Goal: Check status

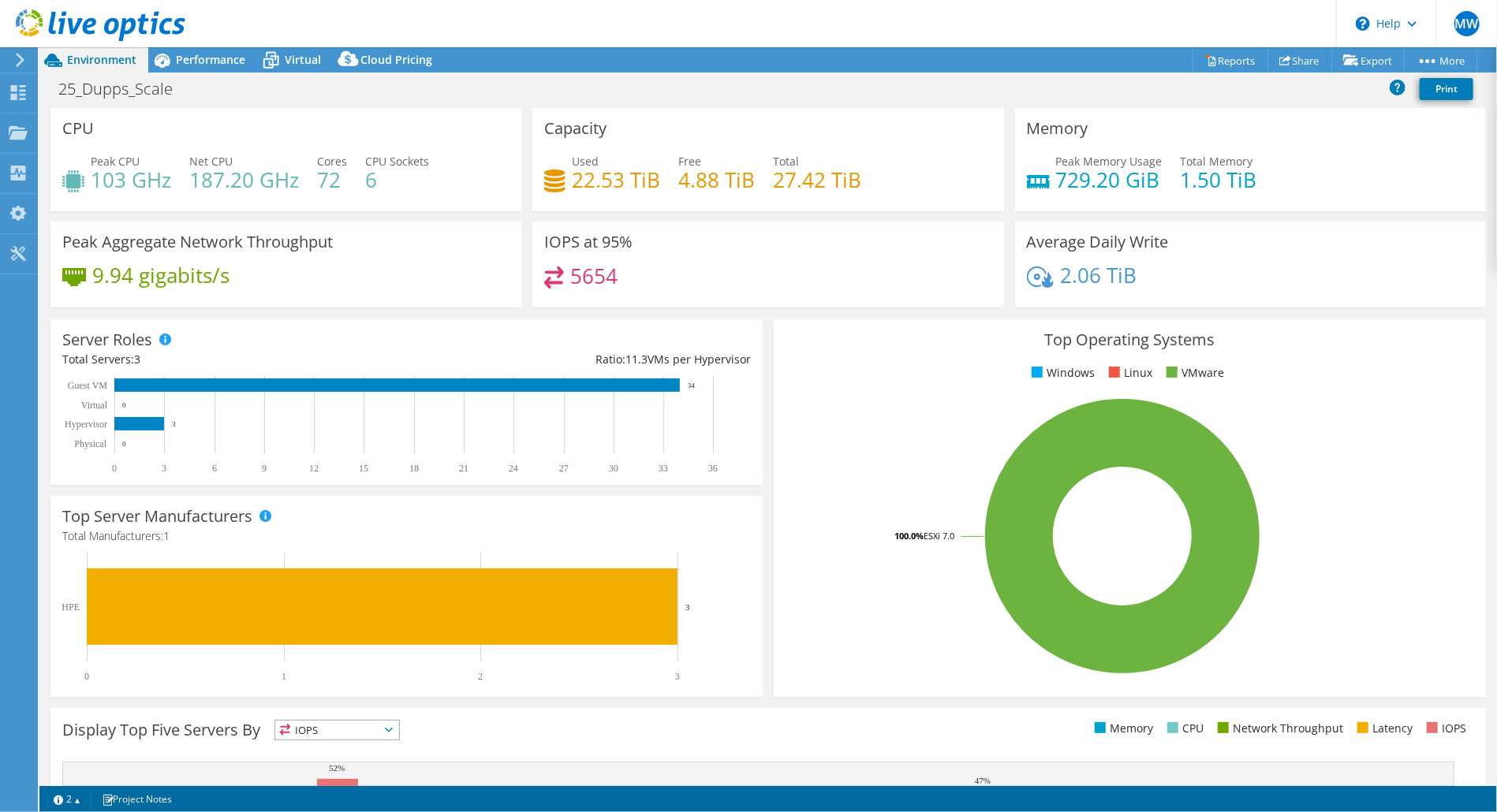
select select "USD"
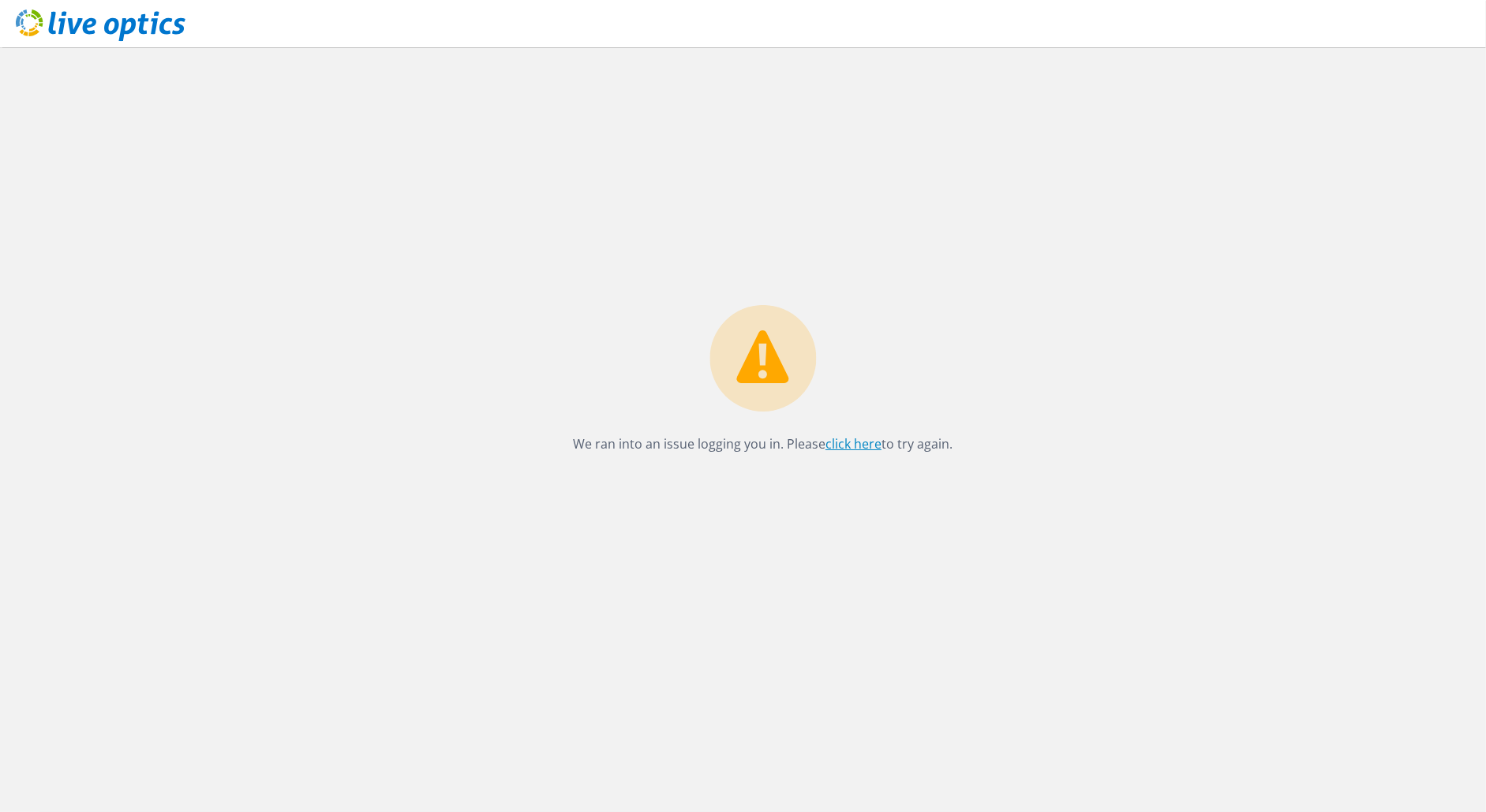
click at [850, 446] on link "click here" at bounding box center [853, 444] width 56 height 17
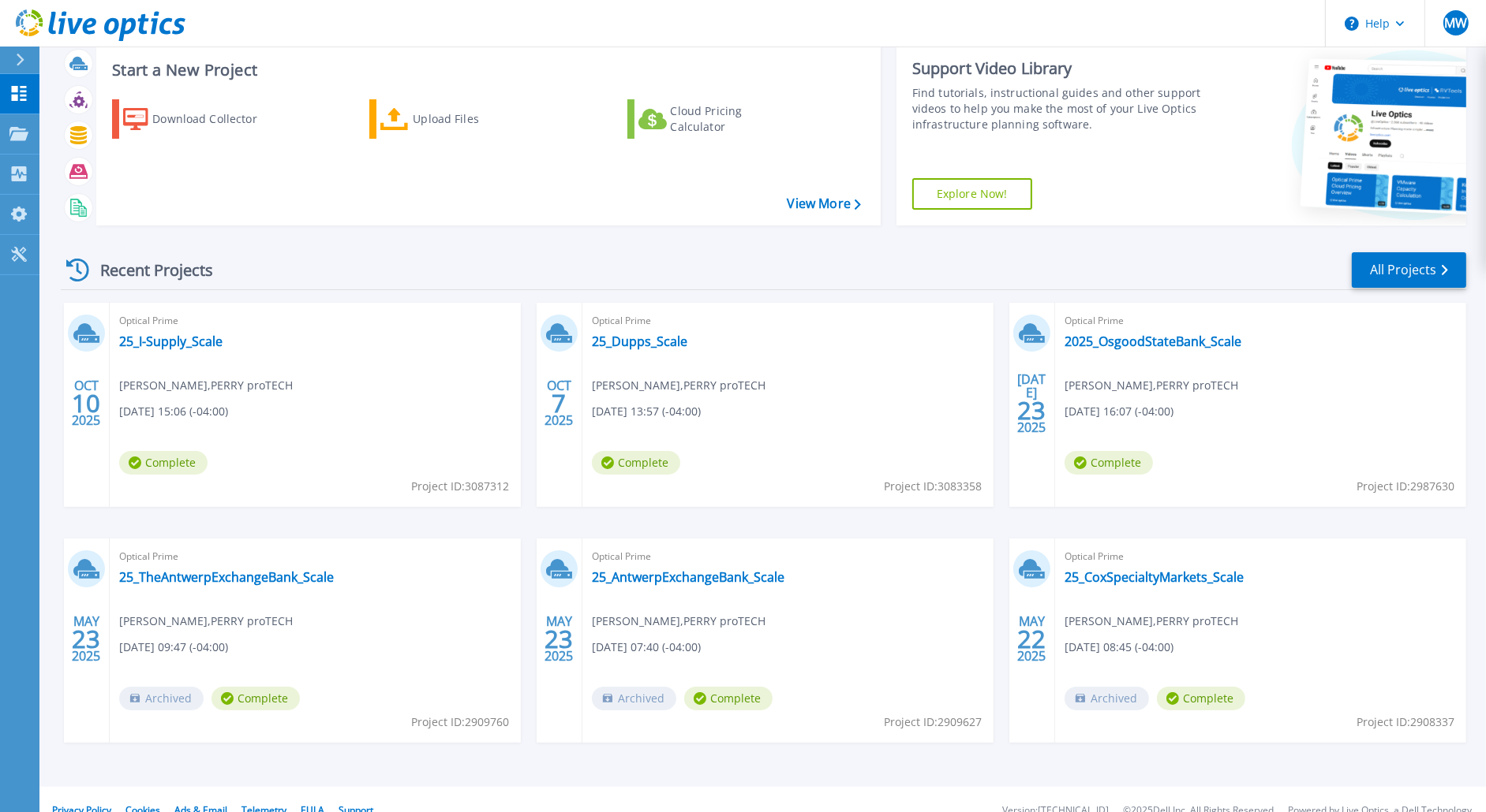
scroll to position [61, 0]
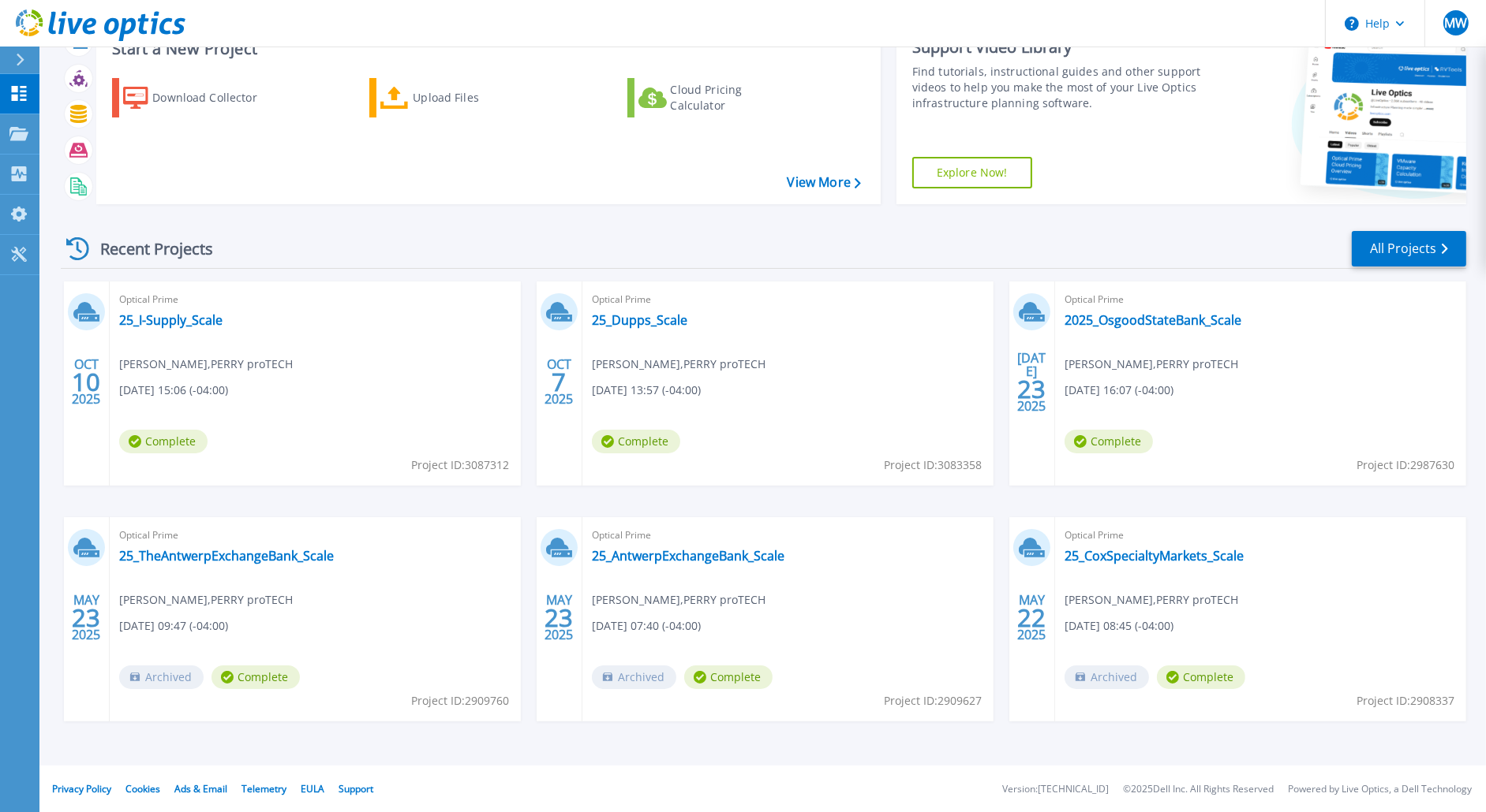
click at [925, 514] on div "OCT 10 2025 Optical Prime 25_I-Supply_Scale Mark Wright , PERRY proTECH 10/10/2…" at bounding box center [757, 517] width 1418 height 472
